Goal: Information Seeking & Learning: Learn about a topic

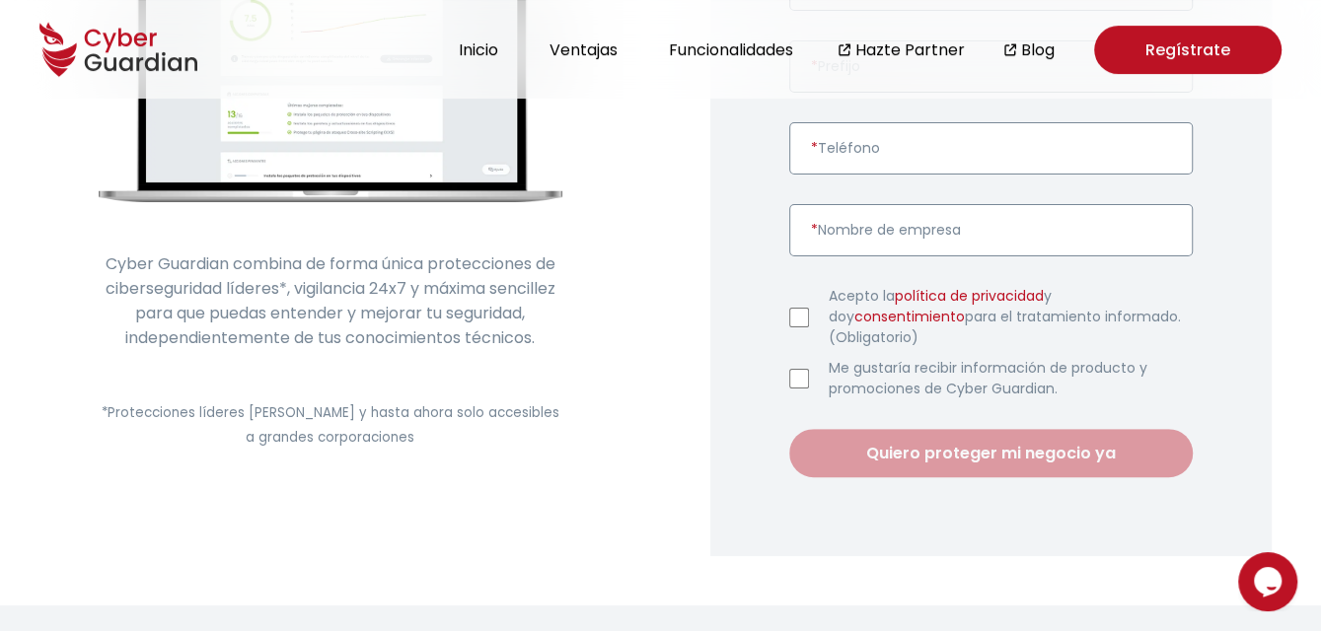
scroll to position [493, 0]
drag, startPoint x: 547, startPoint y: 332, endPoint x: 79, endPoint y: 264, distance: 472.5
click at [79, 264] on div "Cyber Guardian: la combinación única de protecciones líderes, vigilancia 24x7 y…" at bounding box center [330, 104] width 661 height 999
copy p "Cyber Guardian combina de forma única protecciones de ciberseguridad líderes*, …"
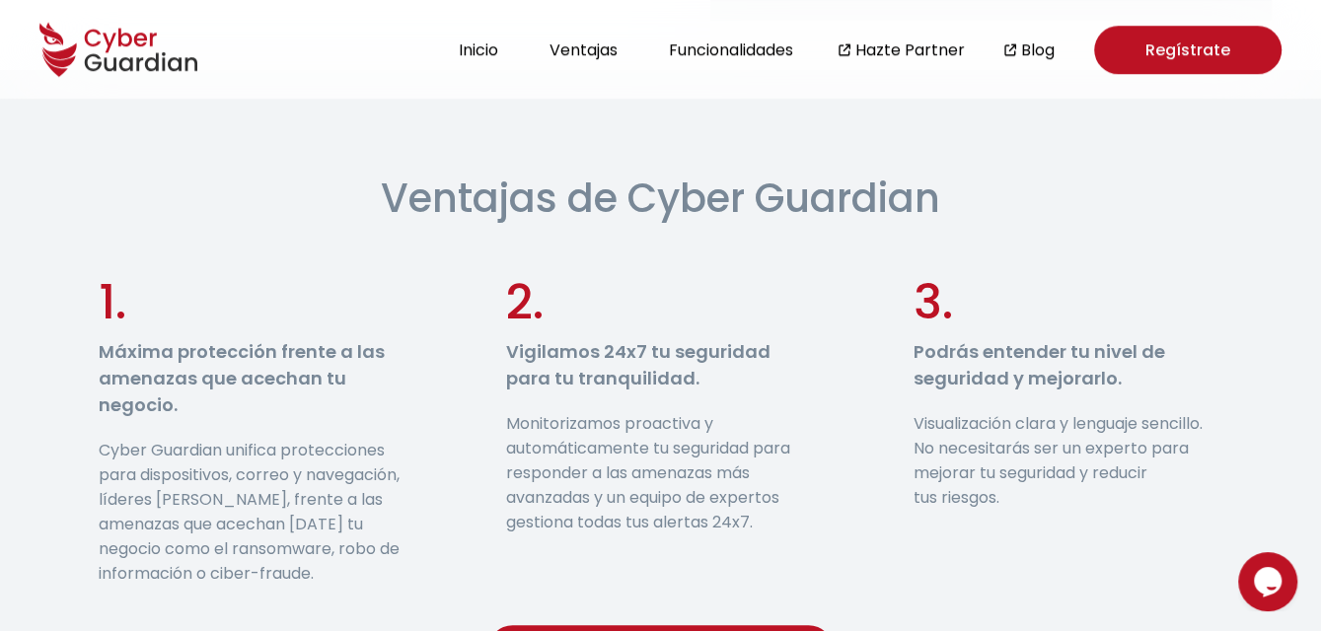
scroll to position [1085, 0]
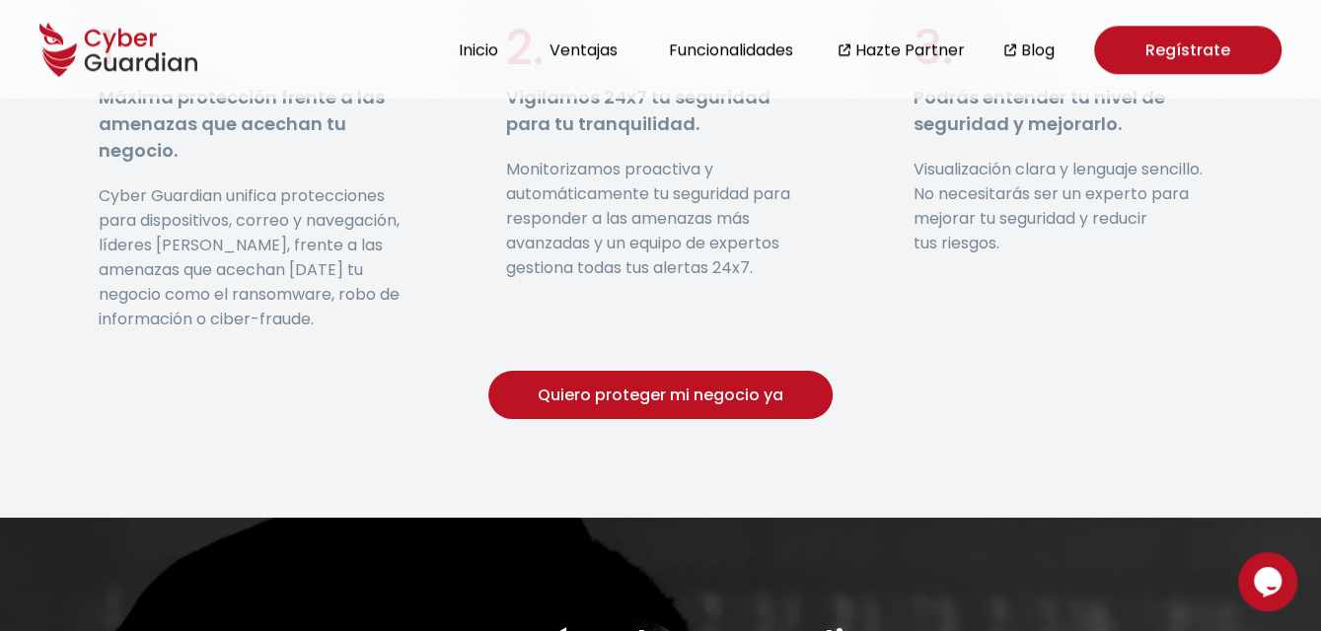
click at [710, 386] on button "Quiero proteger mi negocio ya" at bounding box center [660, 395] width 344 height 48
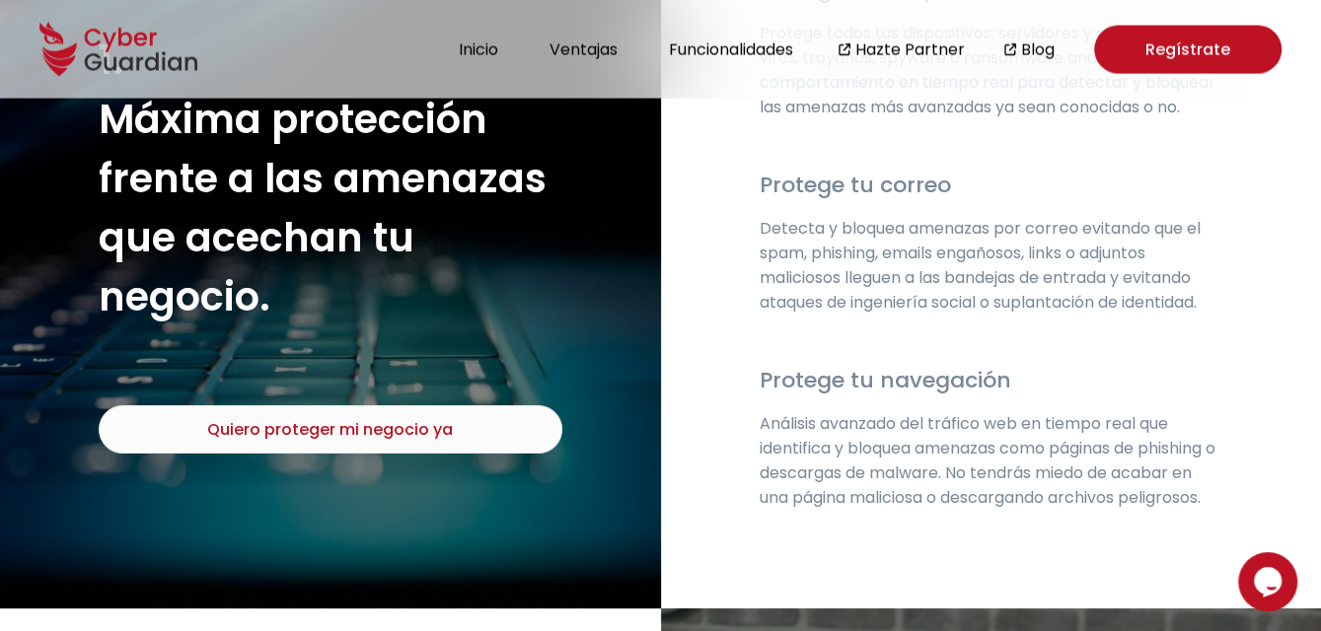
scroll to position [2237, 0]
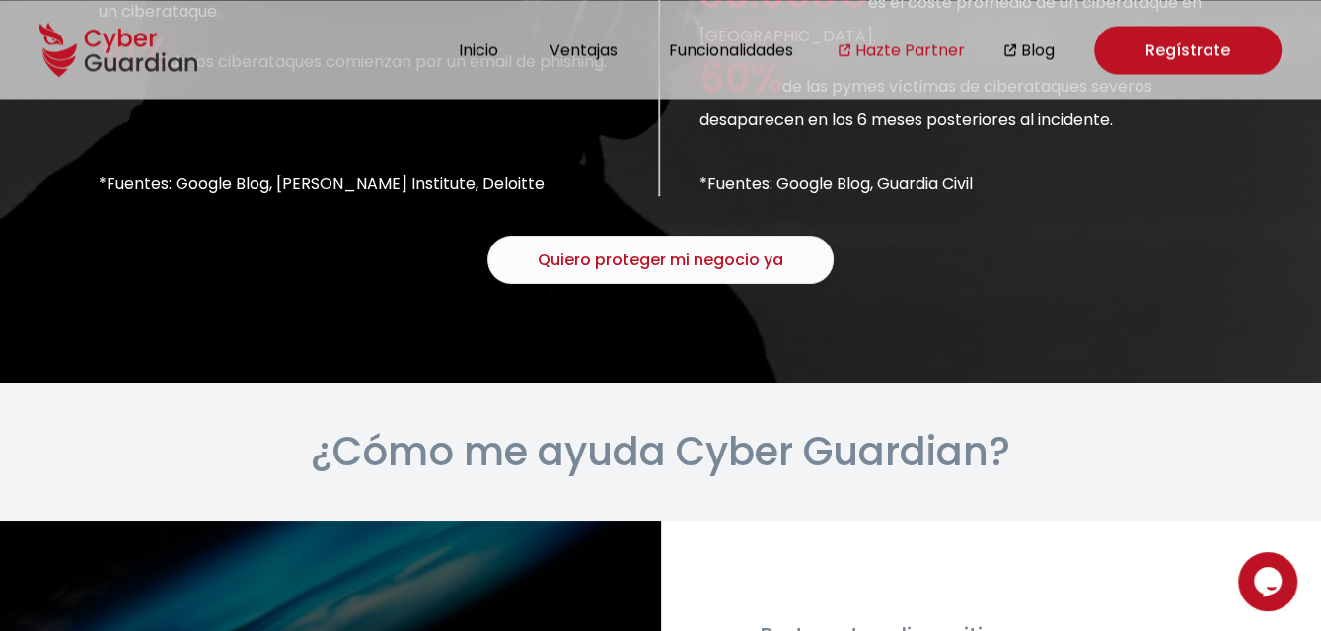
click at [896, 52] on link "Hazte Partner" at bounding box center [910, 49] width 110 height 25
click at [1027, 50] on link "Blog" at bounding box center [1038, 49] width 34 height 25
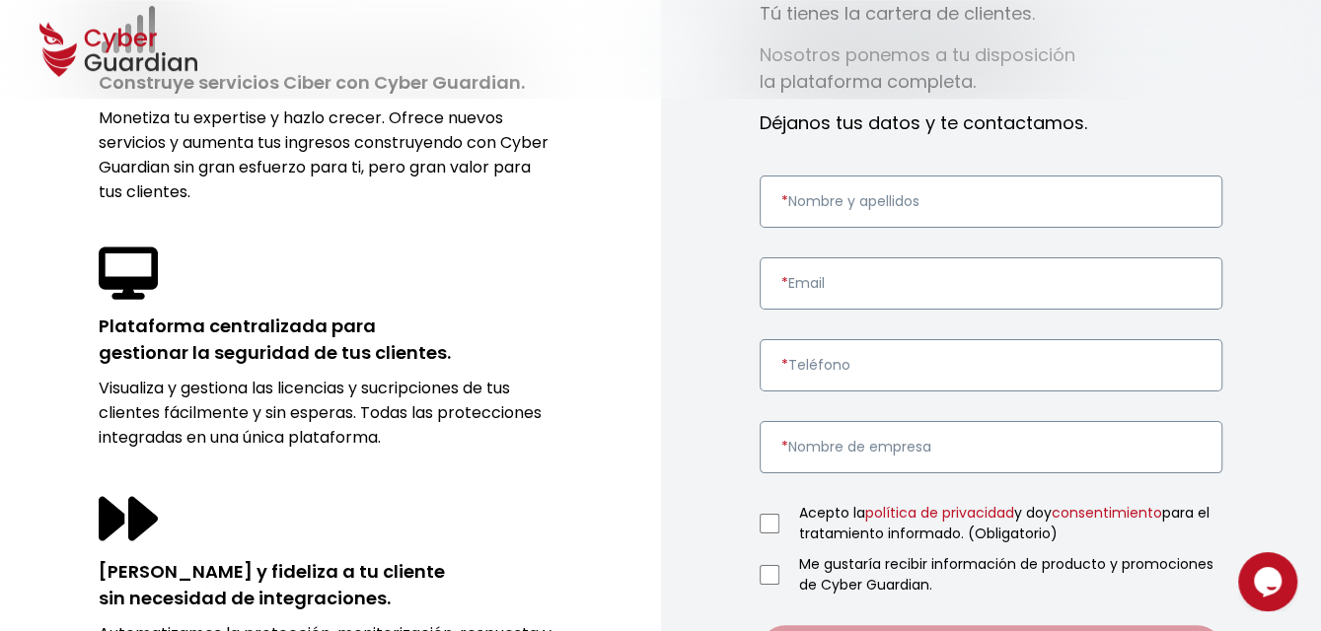
scroll to position [789, 0]
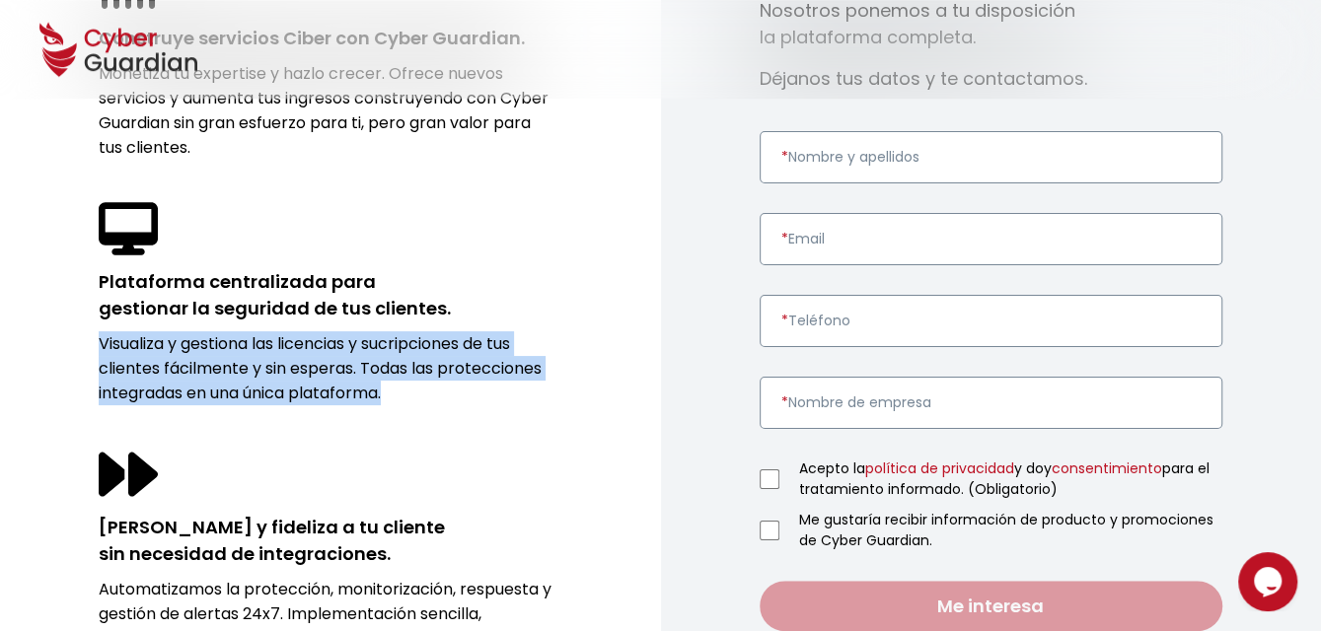
drag, startPoint x: 98, startPoint y: 338, endPoint x: 404, endPoint y: 389, distance: 310.0
click at [406, 391] on div "Ventajas para partners Construye servicios Ciber con Cyber Guardian. Monetiza t…" at bounding box center [330, 260] width 661 height 879
click at [401, 388] on p "Visualiza y gestiona las licencias y sucripciones de tus clientes fácilmente y …" at bounding box center [331, 369] width 464 height 74
drag, startPoint x: 96, startPoint y: 365, endPoint x: 415, endPoint y: 389, distance: 320.5
click at [415, 389] on div "Ventajas para partners Construye servicios Ciber con Cyber Guardian. Monetiza t…" at bounding box center [330, 260] width 661 height 879
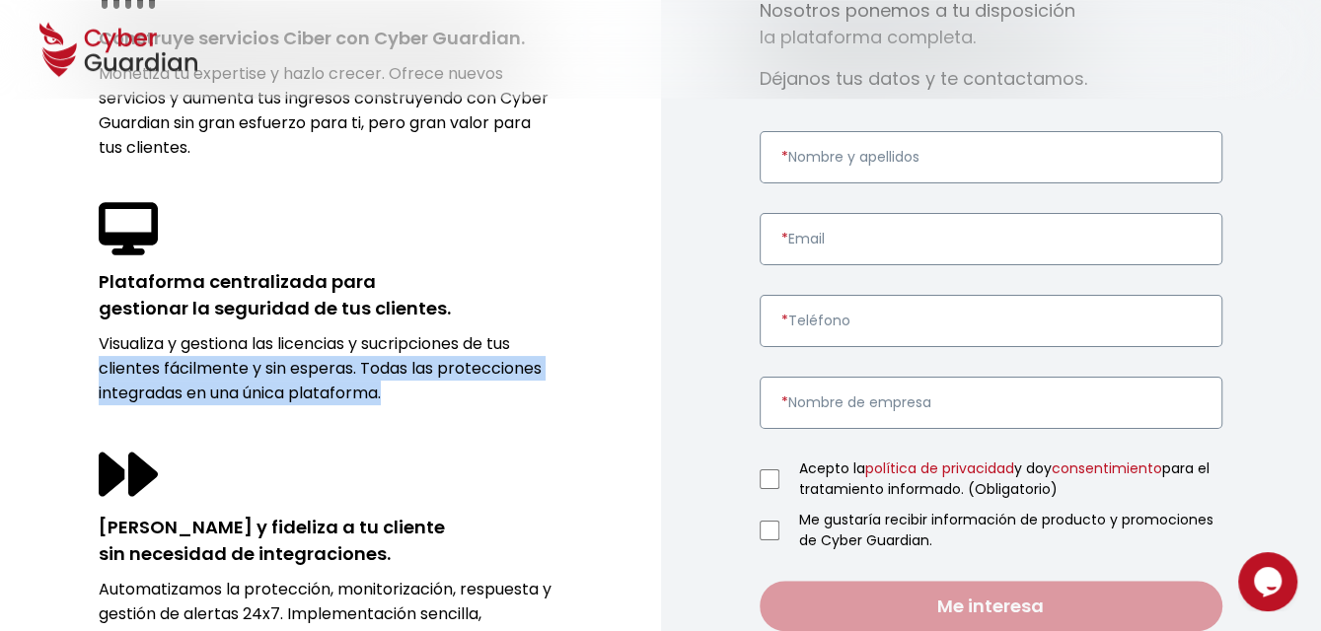
click at [406, 388] on p "Visualiza y gestiona las licencias y sucripciones de tus clientes fácilmente y …" at bounding box center [331, 369] width 464 height 74
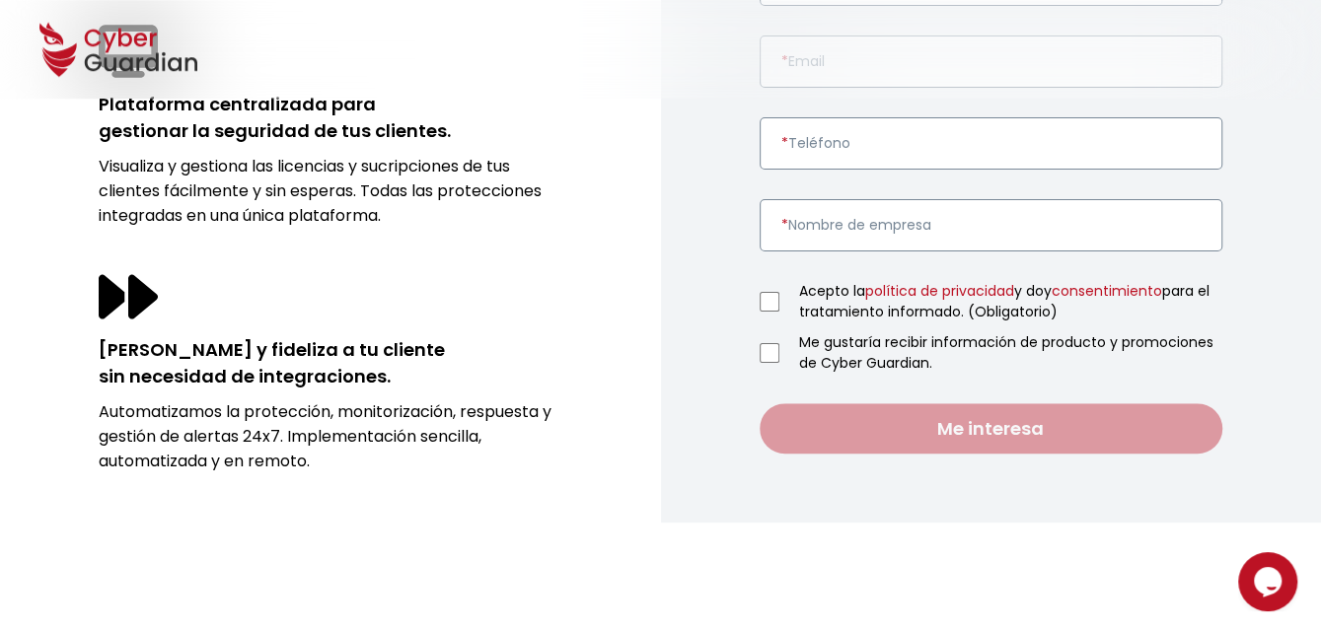
scroll to position [987, 0]
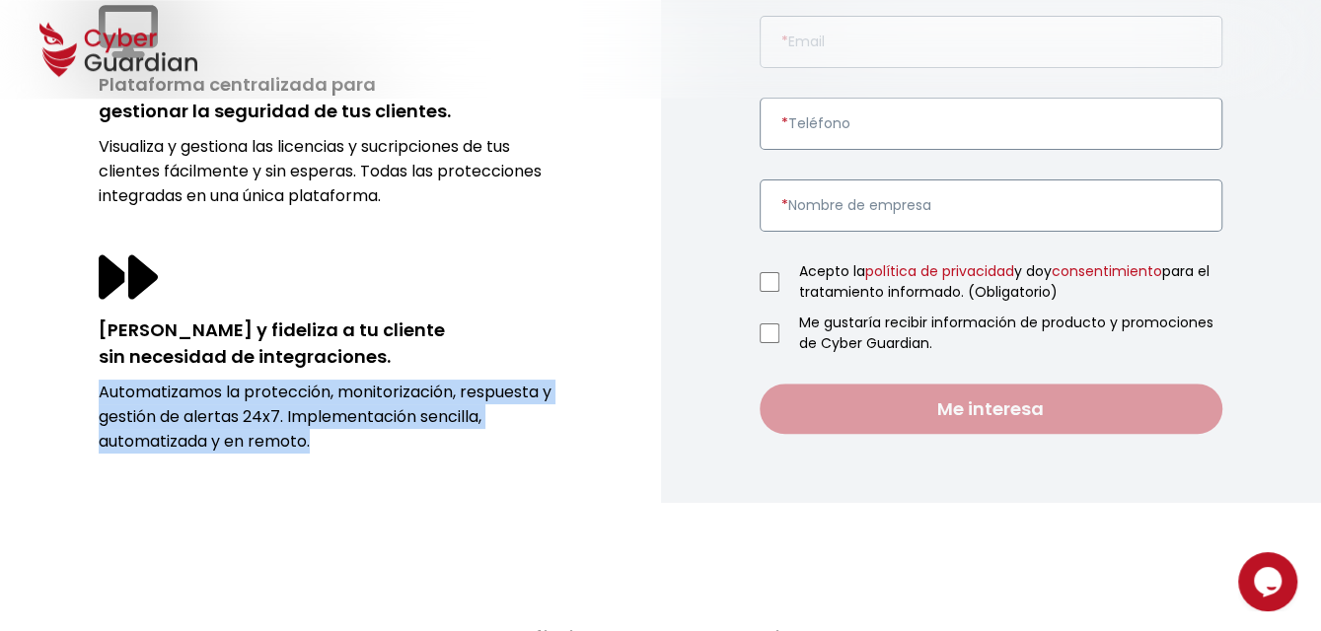
drag, startPoint x: 101, startPoint y: 388, endPoint x: 399, endPoint y: 430, distance: 301.0
click at [451, 438] on p "Automatizamos la protección, monitorización, respuesta y gestión de alertas 24x…" at bounding box center [331, 417] width 464 height 74
click at [377, 423] on p "Automatizamos la protección, monitorización, respuesta y gestión de alertas 24x…" at bounding box center [331, 417] width 464 height 74
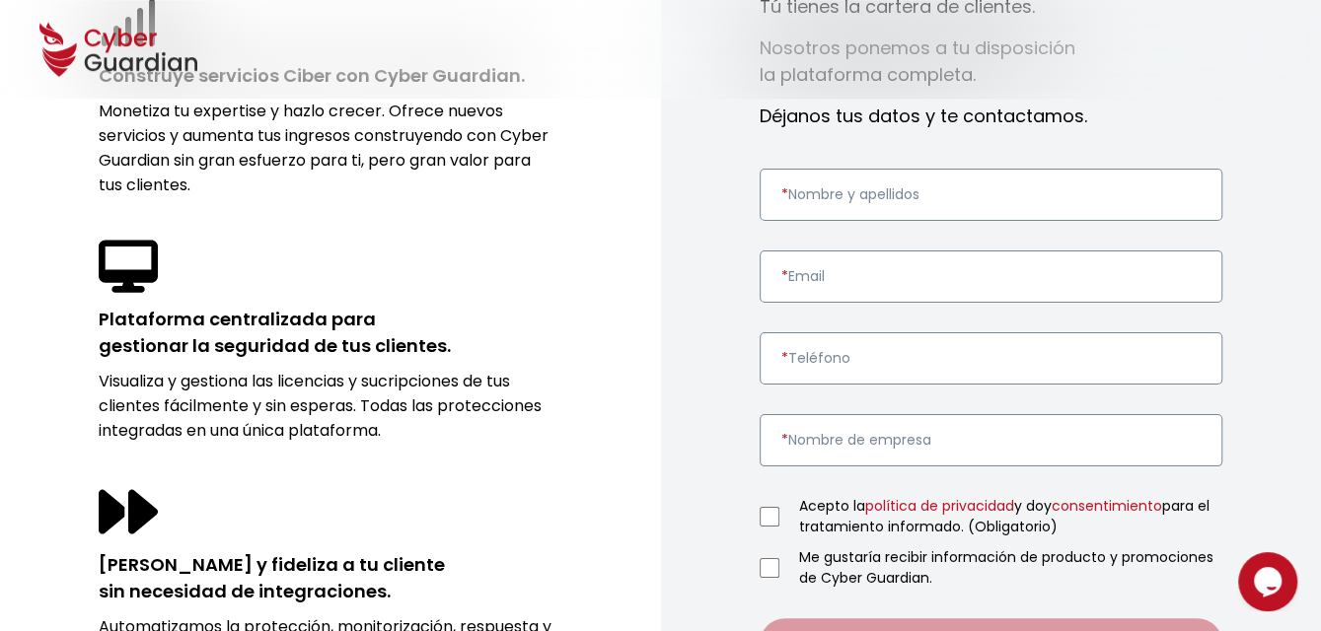
scroll to position [0, 0]
